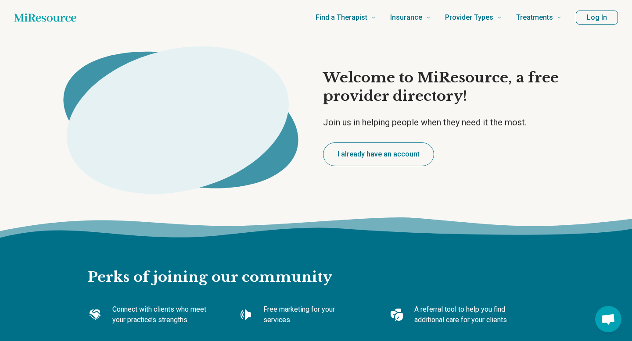
click at [601, 13] on button "Log In" at bounding box center [597, 18] width 42 height 14
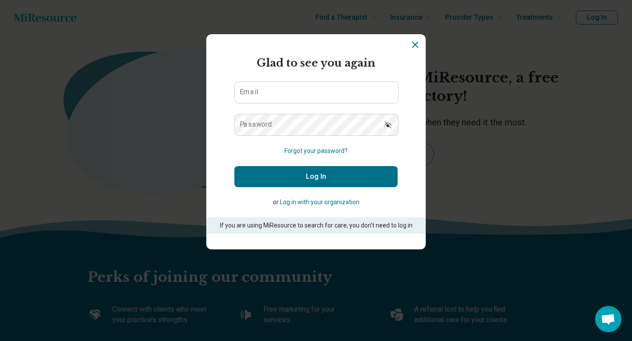
type input "**********"
click at [329, 174] on button "Log In" at bounding box center [315, 176] width 163 height 21
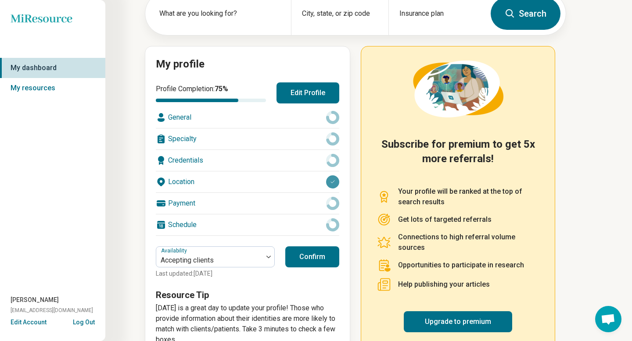
scroll to position [83, 0]
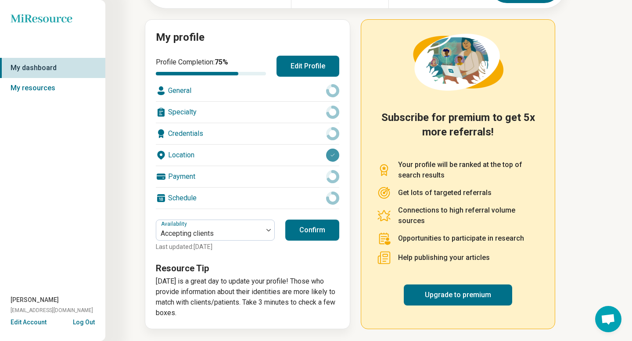
click at [272, 181] on div "Payment" at bounding box center [247, 176] width 183 height 21
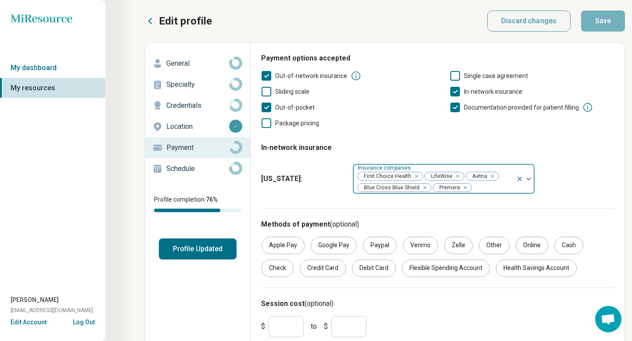
click at [504, 183] on div at bounding box center [492, 188] width 40 height 12
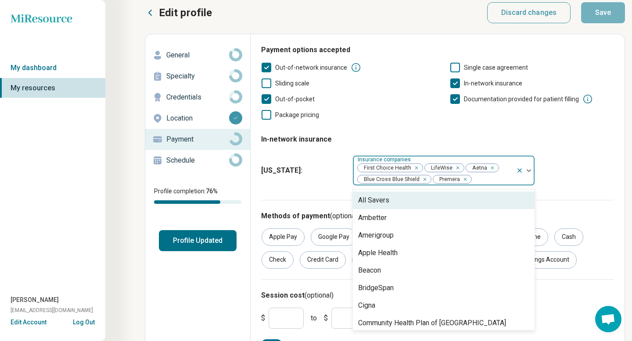
click at [415, 122] on div "Payment options accepted Out-of-network insurance Single case agreement Sliding…" at bounding box center [437, 122] width 353 height 155
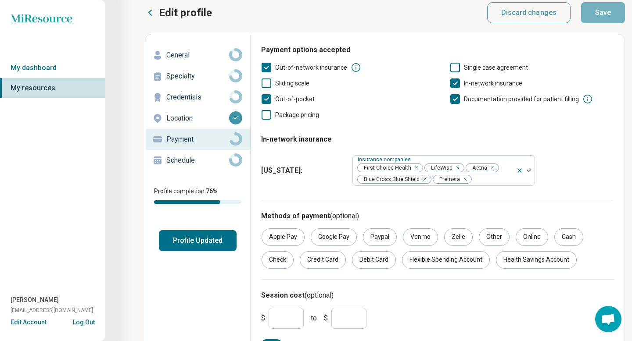
click at [412, 128] on fieldset "In-network insurance [US_STATE] : Insurance companies First Choice Health LifeW…" at bounding box center [437, 158] width 353 height 62
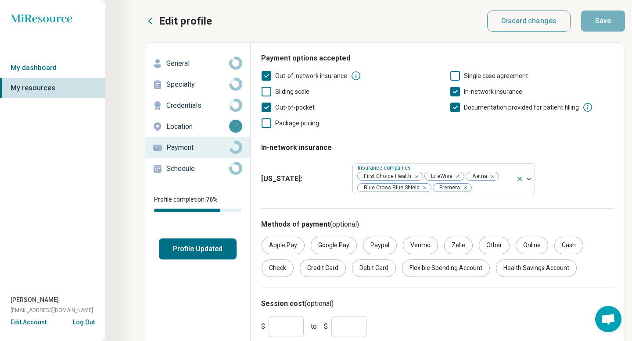
click at [206, 131] on p "Location" at bounding box center [197, 127] width 63 height 11
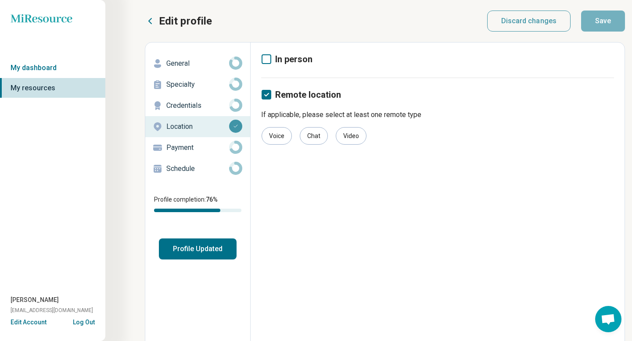
click at [206, 147] on p "Payment" at bounding box center [197, 148] width 63 height 11
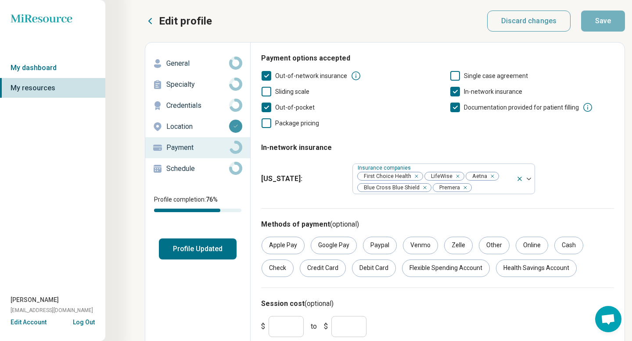
click at [202, 132] on div "Location" at bounding box center [197, 127] width 91 height 14
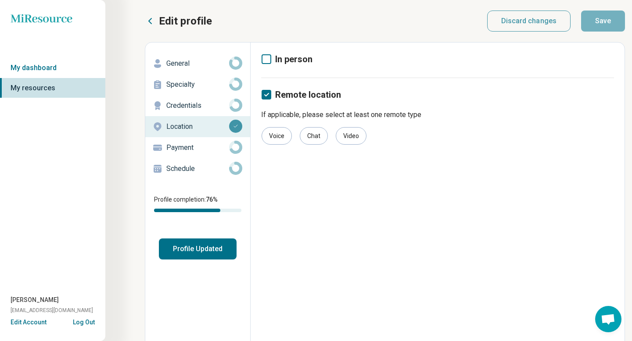
click at [194, 162] on div "Schedule" at bounding box center [197, 169] width 91 height 14
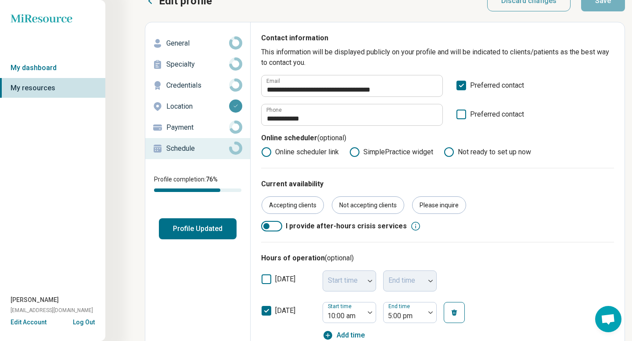
scroll to position [21, 0]
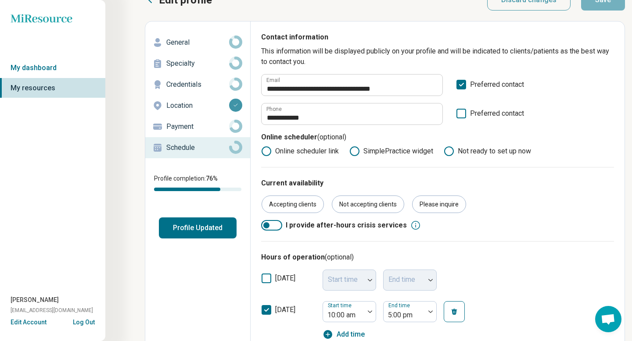
click at [356, 151] on icon at bounding box center [354, 151] width 11 height 11
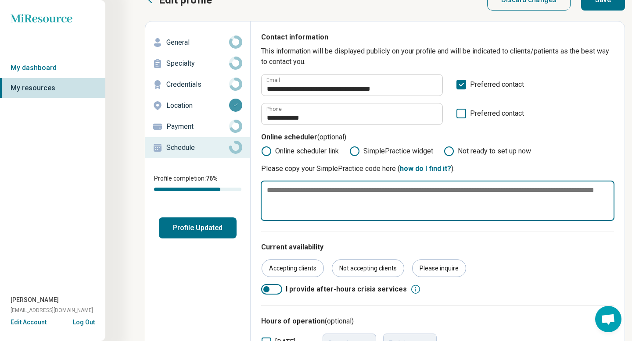
click at [352, 193] on textarea at bounding box center [438, 201] width 354 height 40
paste textarea "**********"
type textarea "*"
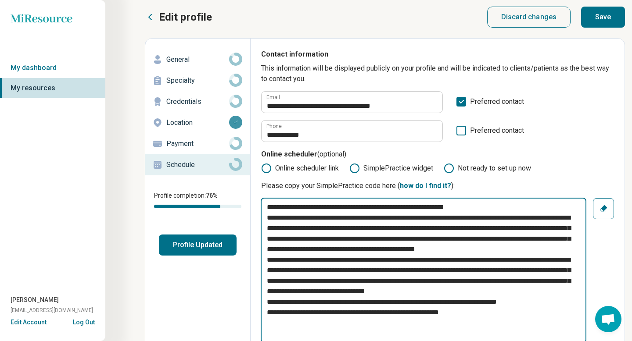
scroll to position [0, 0]
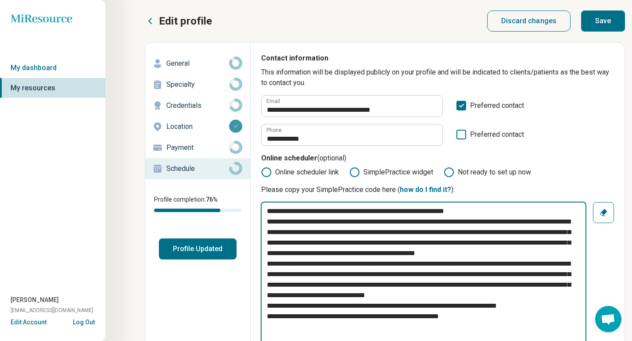
type textarea "**********"
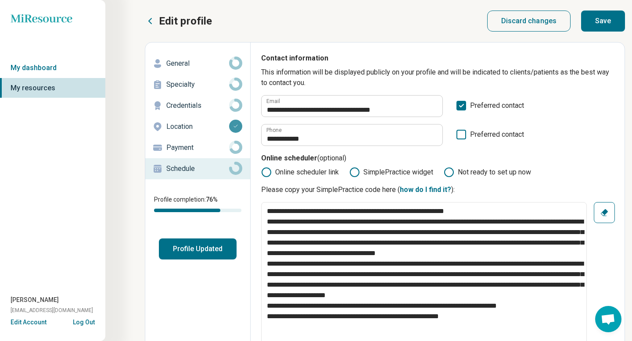
click at [192, 147] on p "Payment" at bounding box center [197, 148] width 63 height 11
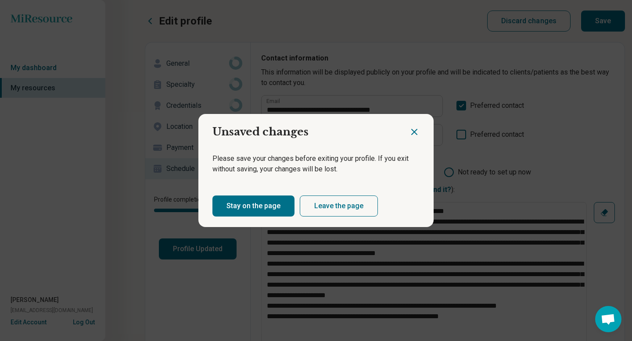
click at [282, 210] on button "Stay on the page" at bounding box center [253, 206] width 82 height 21
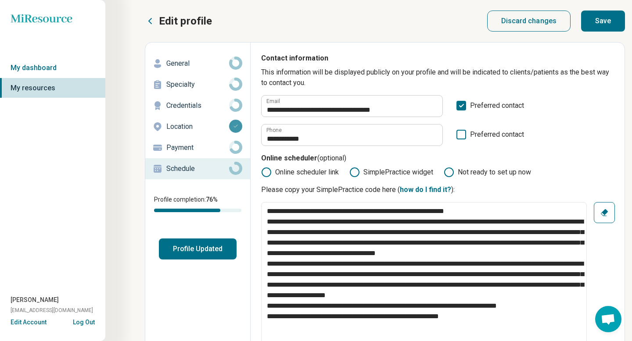
click at [587, 24] on button "Save" at bounding box center [603, 21] width 44 height 21
click at [201, 141] on div "Payment" at bounding box center [197, 148] width 91 height 14
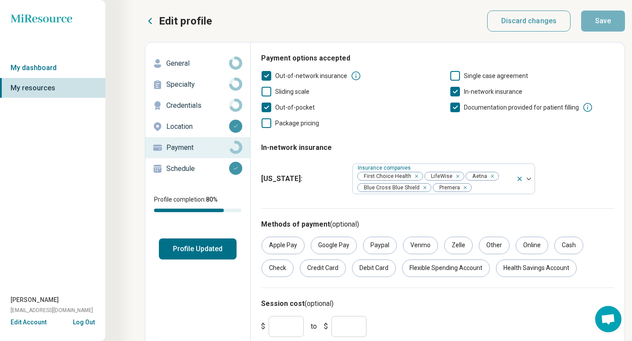
click at [201, 110] on p "Credentials" at bounding box center [197, 105] width 63 height 11
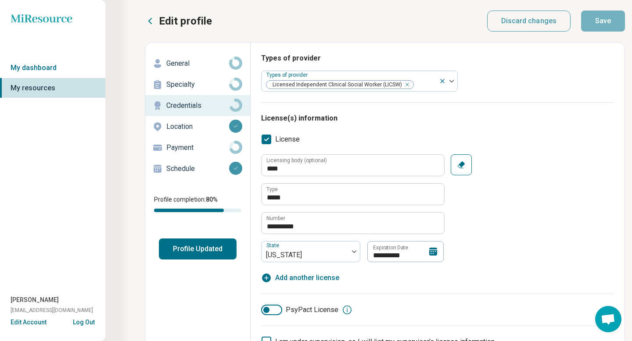
click at [208, 69] on div "General" at bounding box center [197, 64] width 91 height 14
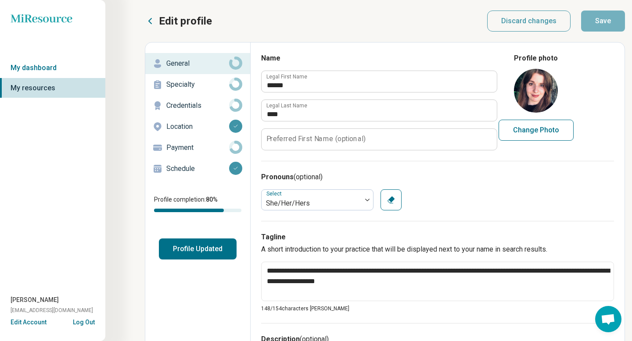
click at [199, 88] on p "Specialty" at bounding box center [197, 84] width 63 height 11
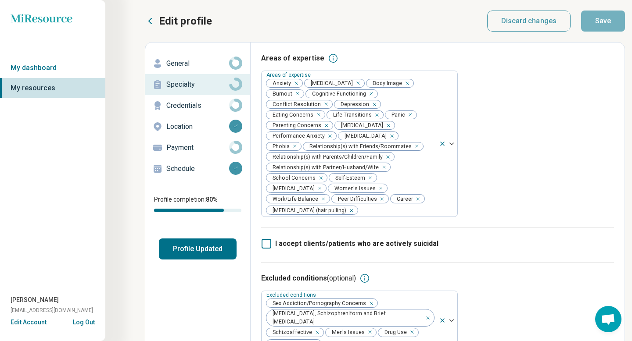
click at [208, 243] on button "Profile Updated" at bounding box center [198, 249] width 78 height 21
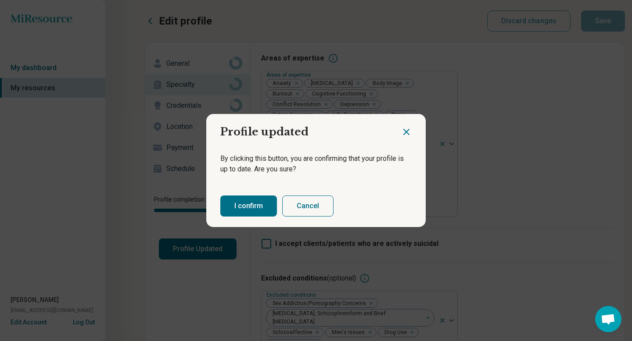
click at [246, 206] on button "I confirm" at bounding box center [248, 206] width 57 height 21
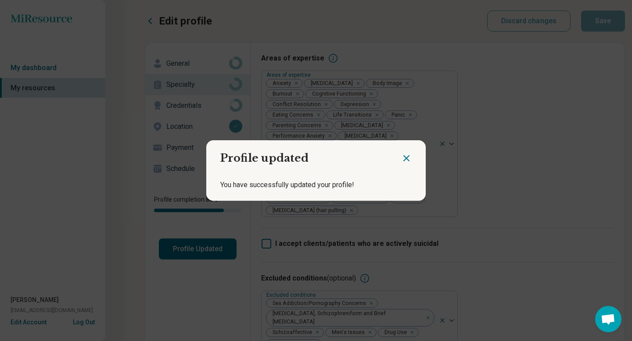
click at [406, 160] on icon "Close dialog" at bounding box center [406, 158] width 11 height 11
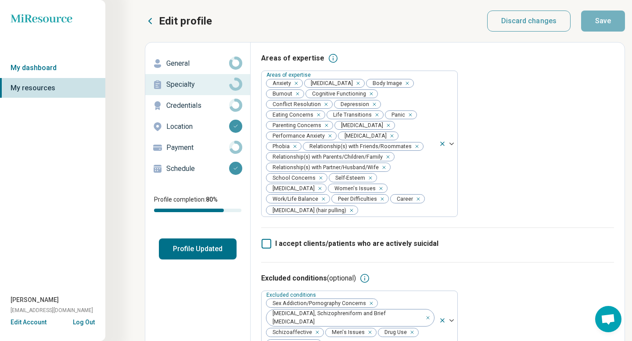
click at [152, 24] on icon at bounding box center [150, 21] width 11 height 11
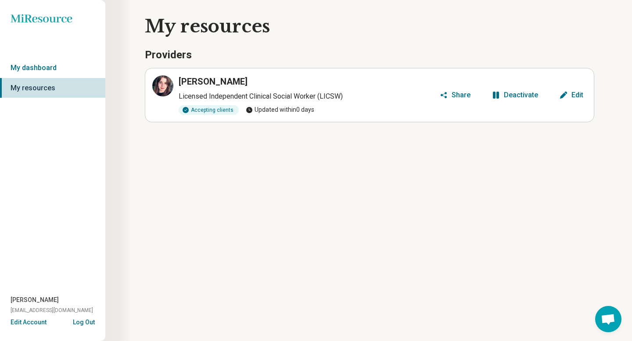
click at [423, 102] on div "[PERSON_NAME] Licensed Independent Clinical Social Worker (LICSW) Accepting cli…" at bounding box center [293, 94] width 283 height 39
click at [462, 96] on div "Share" at bounding box center [460, 95] width 19 height 7
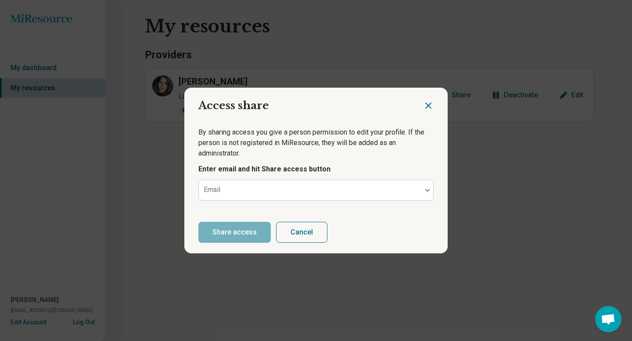
click at [430, 105] on icon "Close dialog" at bounding box center [428, 105] width 11 height 11
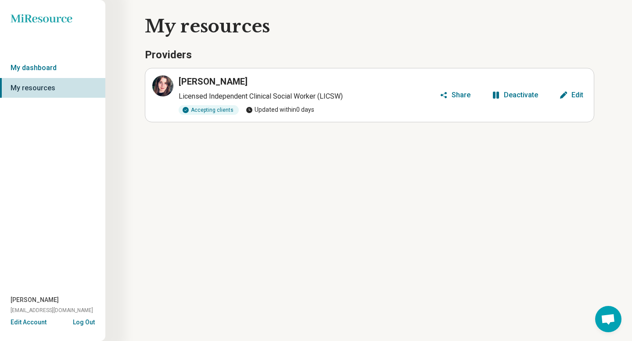
click at [567, 97] on icon "button" at bounding box center [563, 95] width 9 height 9
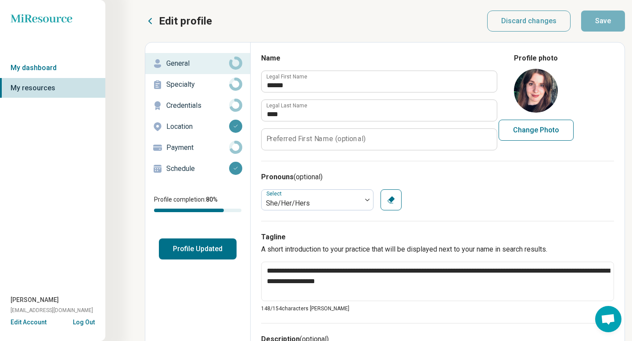
type textarea "*"
click at [72, 67] on link "My dashboard" at bounding box center [52, 68] width 105 height 20
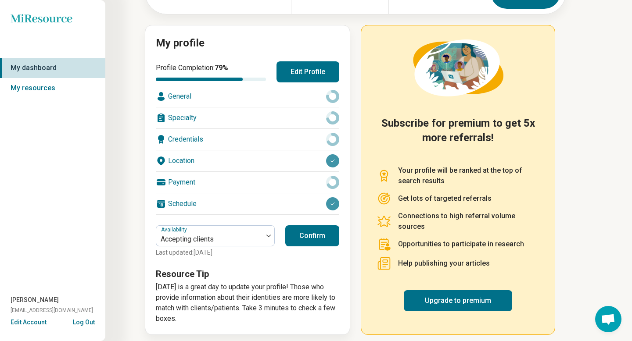
scroll to position [83, 0]
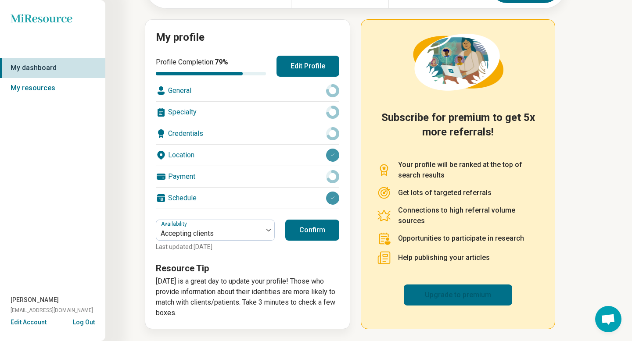
click at [461, 286] on link "Upgrade to premium" at bounding box center [458, 295] width 108 height 21
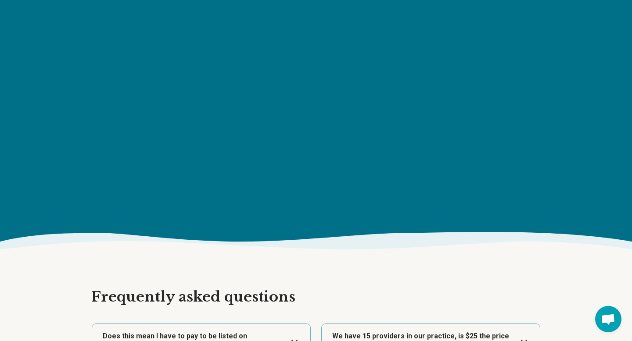
scroll to position [1300, 0]
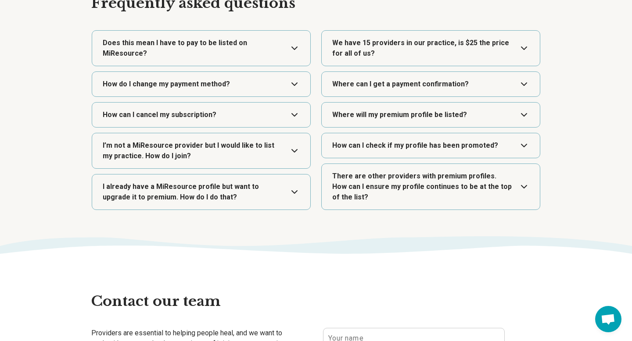
click at [297, 113] on button "Expand" at bounding box center [201, 115] width 211 height 25
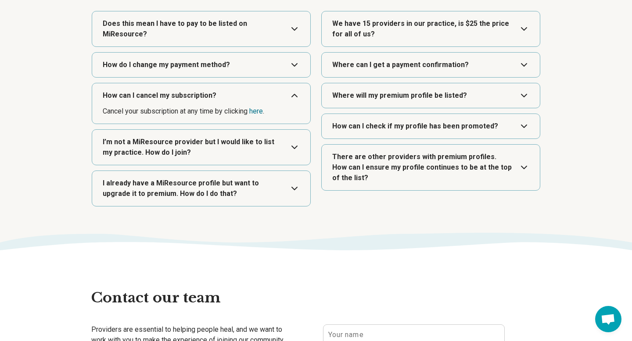
scroll to position [1320, 0]
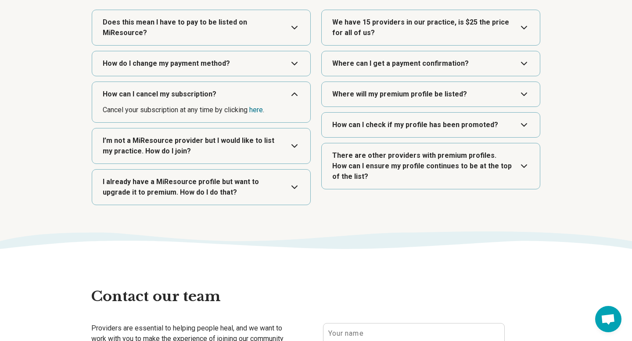
click at [433, 157] on button "Expand" at bounding box center [430, 166] width 211 height 46
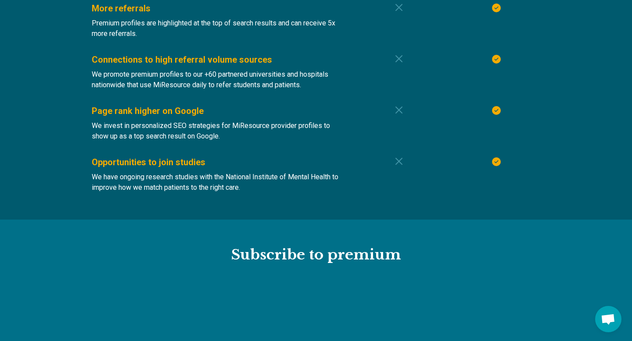
scroll to position [953, 0]
